Goal: Complete application form

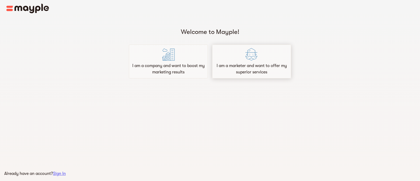
click at [233, 65] on p "I am a marketer and want to offer my superior services" at bounding box center [251, 69] width 74 height 13
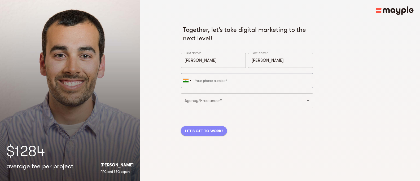
click at [205, 131] on span "LET'S GET TO WORK!" at bounding box center [204, 131] width 38 height 6
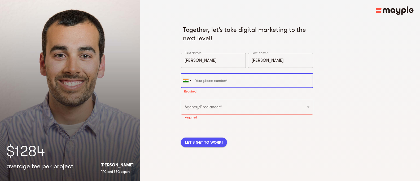
click at [231, 84] on input "tel" at bounding box center [247, 80] width 132 height 15
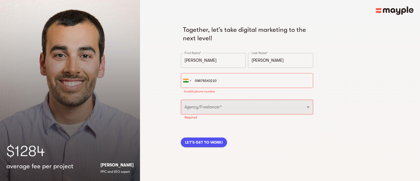
type input "[PHONE_NUMBER]"
click at [231, 111] on div "Agency/Freelancer* Freelancer Digital Agency ​ Required" at bounding box center [247, 110] width 132 height 20
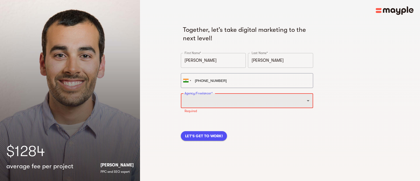
select select "DIGITAL_AGENCY"
click at [181, 93] on select "Freelancer Digital Agency" at bounding box center [247, 100] width 132 height 15
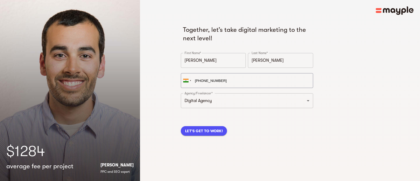
click at [217, 136] on div "LET'S GET TO WORK!" at bounding box center [247, 124] width 134 height 24
drag, startPoint x: 214, startPoint y: 132, endPoint x: 245, endPoint y: 134, distance: 31.1
click at [214, 132] on span "LET'S GET TO WORK!" at bounding box center [204, 131] width 38 height 6
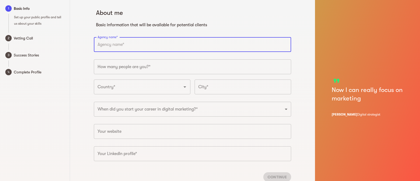
scroll to position [19, 0]
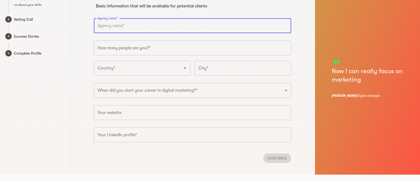
drag, startPoint x: 127, startPoint y: 117, endPoint x: 130, endPoint y: 123, distance: 6.5
click at [127, 118] on input "text" at bounding box center [192, 112] width 197 height 15
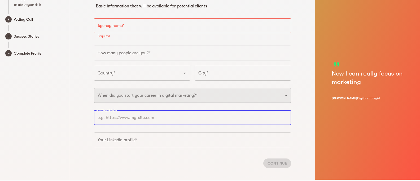
click at [149, 99] on select "2025 2024 2023 2022 2021 2020 2019 2018 2017 2016 2015 2014 2013 2012 2011 2010…" at bounding box center [192, 95] width 197 height 15
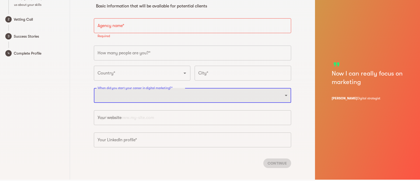
select select "2024"
click at [94, 88] on select "2025 2024 2023 2022 2021 2020 2019 2018 2017 2016 2015 2014 2013 2012 2011 2010…" at bounding box center [192, 95] width 197 height 15
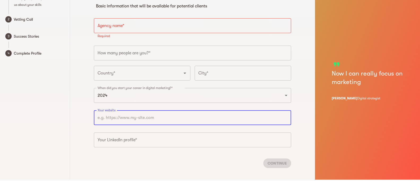
click at [142, 122] on input "text" at bounding box center [192, 117] width 197 height 15
click at [143, 122] on input "text" at bounding box center [192, 117] width 197 height 15
